Goal: Information Seeking & Learning: Learn about a topic

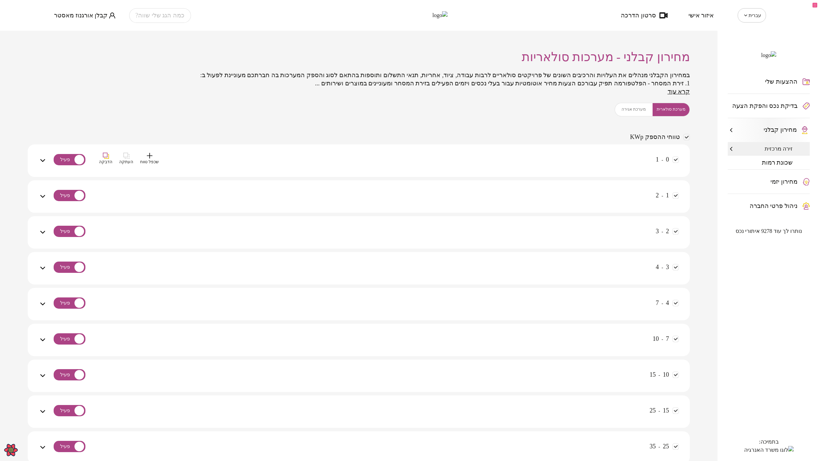
click at [593, 161] on div "0 - 1 שכפל טווח העתקה הדבקה" at bounding box center [363, 165] width 632 height 24
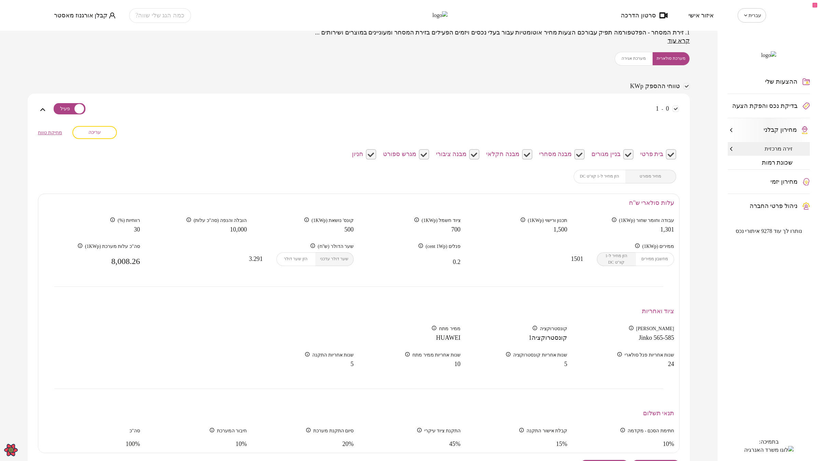
scroll to position [128, 0]
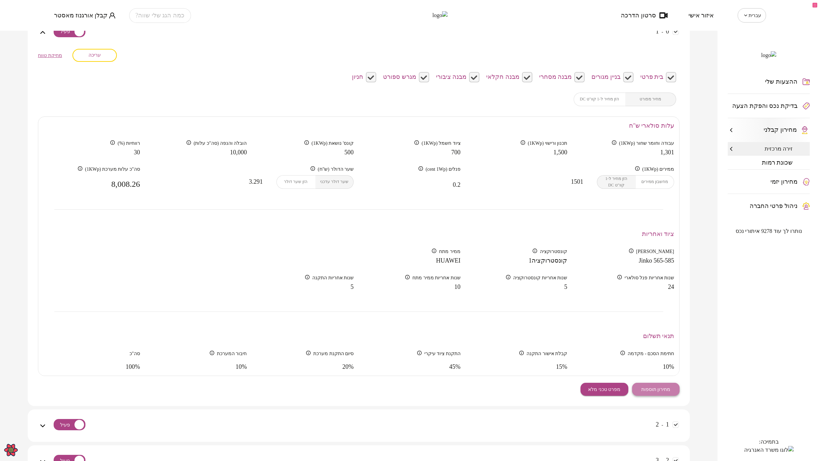
click at [658, 389] on span "מחירון תוספות" at bounding box center [655, 390] width 29 height 6
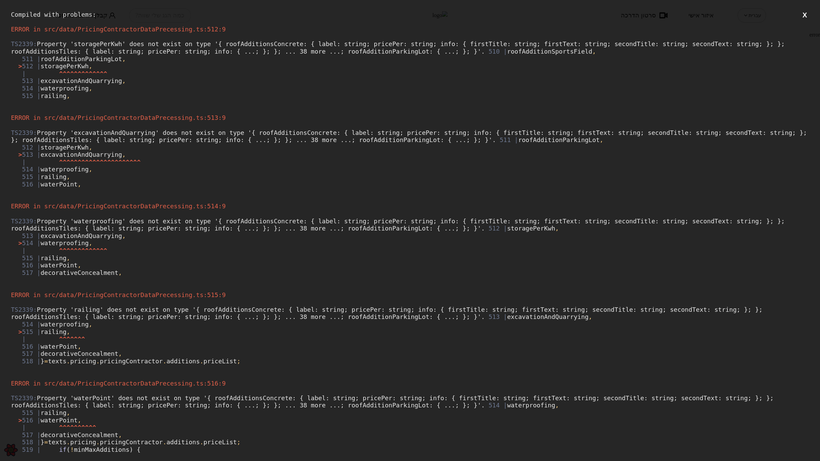
scroll to position [0, 0]
click at [800, 18] on button "X" at bounding box center [804, 15] width 9 height 9
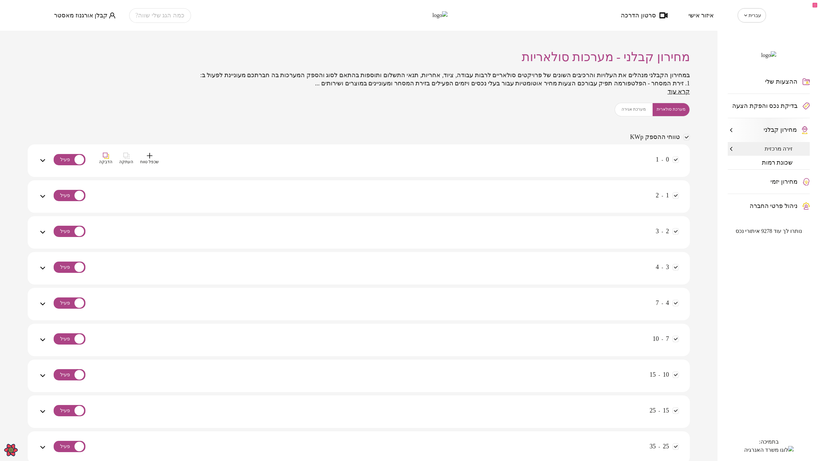
click at [584, 156] on div "0 - 1 שכפל טווח העתקה הדבקה" at bounding box center [363, 165] width 632 height 24
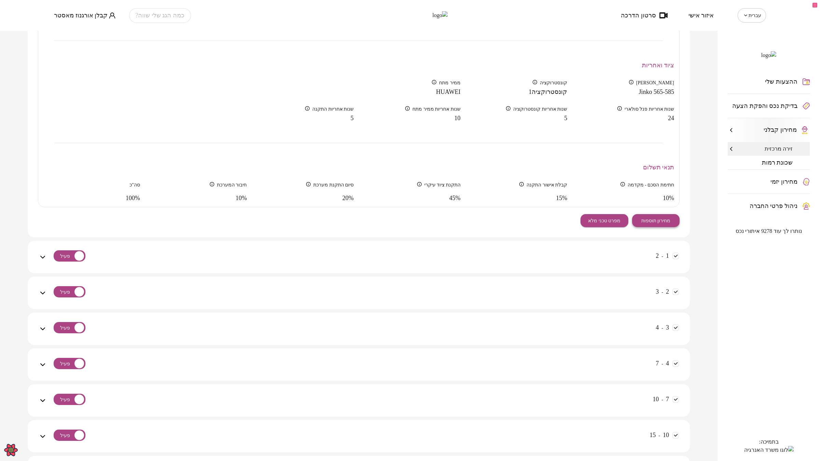
scroll to position [299, 0]
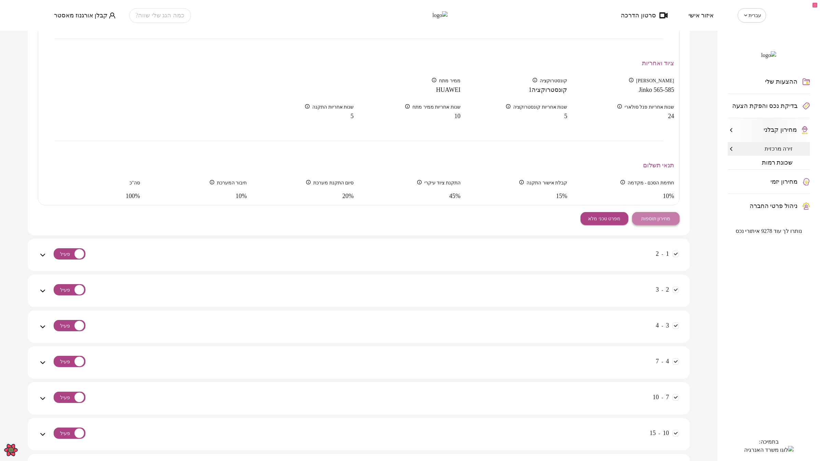
click at [656, 215] on button "מחירון תוספות" at bounding box center [656, 218] width 48 height 13
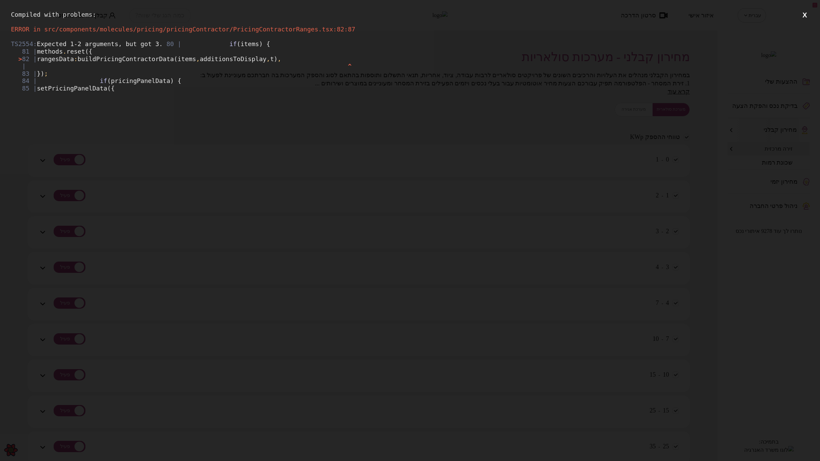
scroll to position [0, 0]
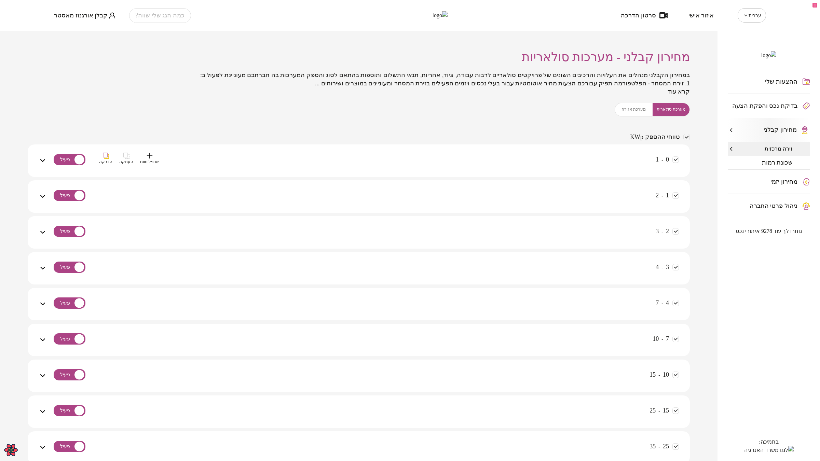
click at [599, 159] on div "0 - 1 שכפל טווח העתקה הדבקה" at bounding box center [363, 165] width 632 height 24
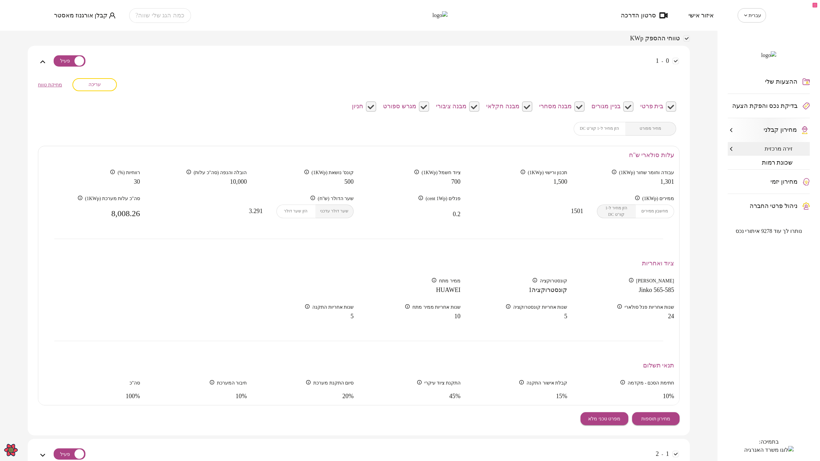
scroll to position [171, 0]
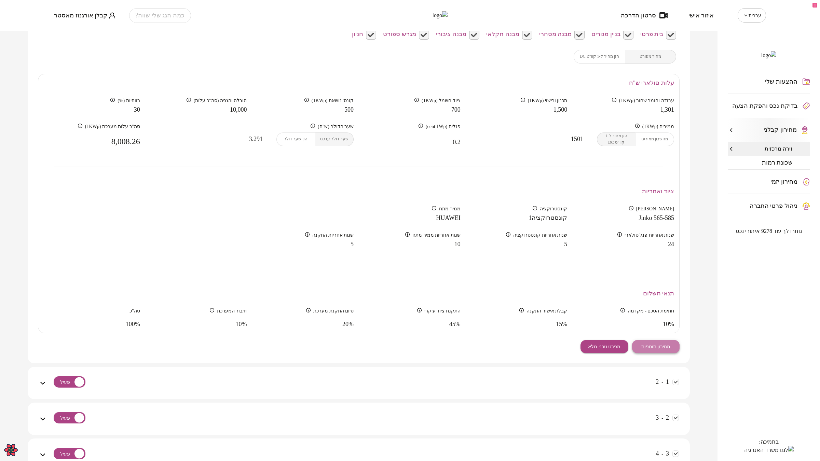
click at [653, 346] on span "מחירון תוספות" at bounding box center [655, 347] width 29 height 6
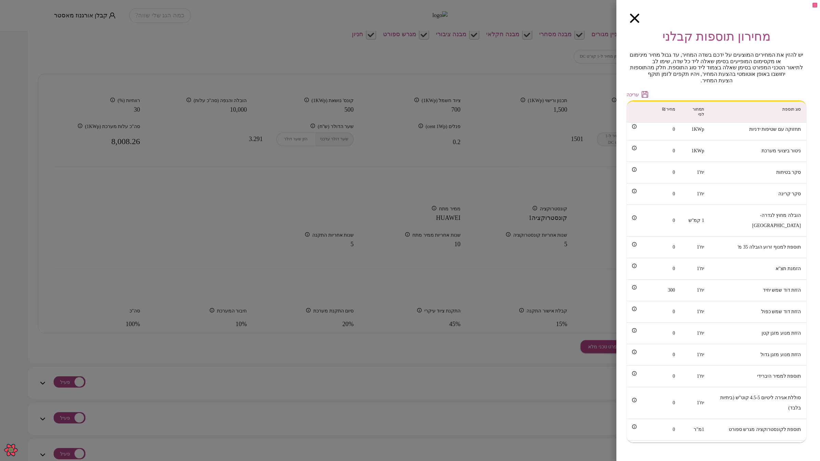
scroll to position [368, 0]
